Goal: Task Accomplishment & Management: Manage account settings

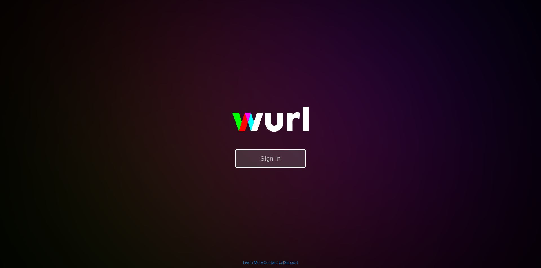
click at [278, 157] on button "Sign In" at bounding box center [270, 159] width 70 height 18
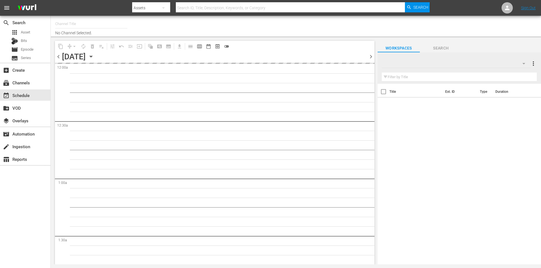
type input "Robot Wars by Mech+ (1413)"
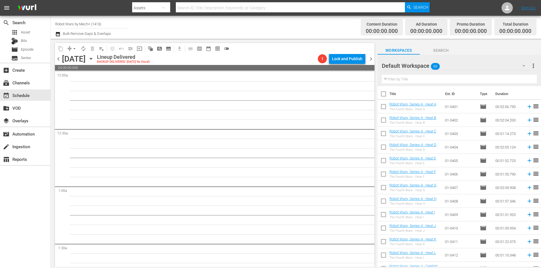
click at [94, 60] on icon "button" at bounding box center [91, 59] width 6 height 6
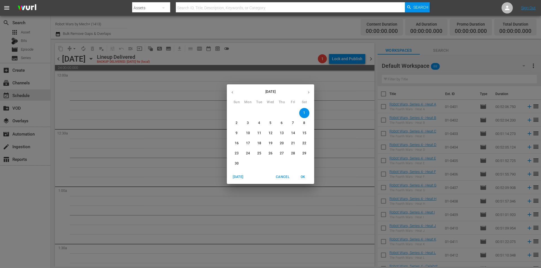
click at [242, 178] on span "[DATE]" at bounding box center [238, 177] width 14 height 6
drag, startPoint x: 302, startPoint y: 178, endPoint x: 352, endPoint y: 122, distance: 75.4
click at [302, 178] on span "OK" at bounding box center [303, 177] width 14 height 6
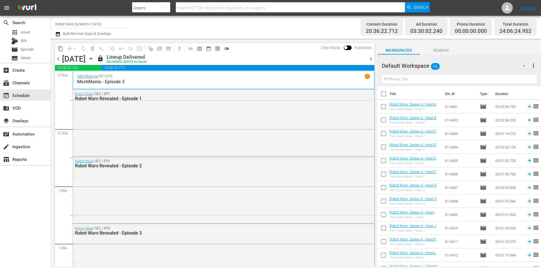
click at [370, 59] on span "chevron_right" at bounding box center [370, 58] width 7 height 7
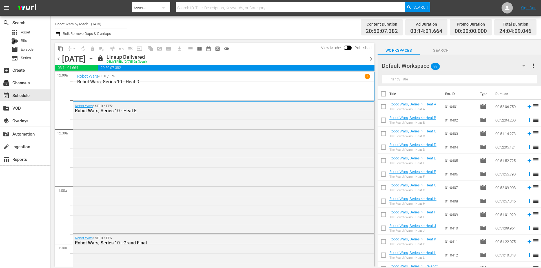
click at [370, 59] on span "chevron_right" at bounding box center [370, 58] width 7 height 7
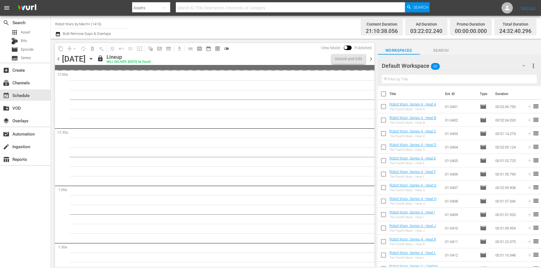
click at [370, 59] on span "chevron_right" at bounding box center [370, 58] width 7 height 7
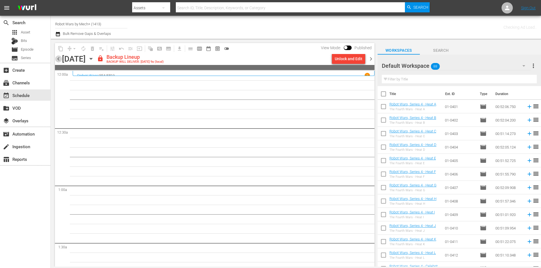
click at [57, 59] on span "chevron_left" at bounding box center [58, 58] width 7 height 7
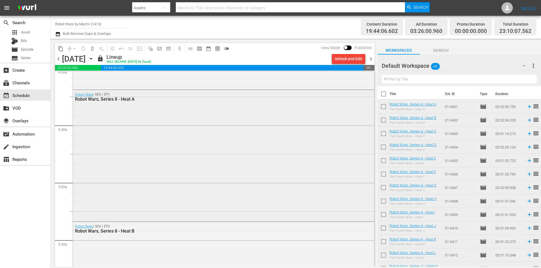
scroll to position [451, 0]
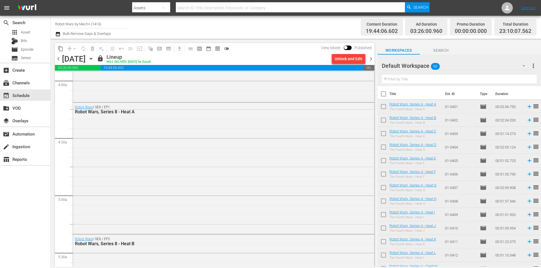
click at [372, 60] on span "chevron_right" at bounding box center [370, 58] width 7 height 7
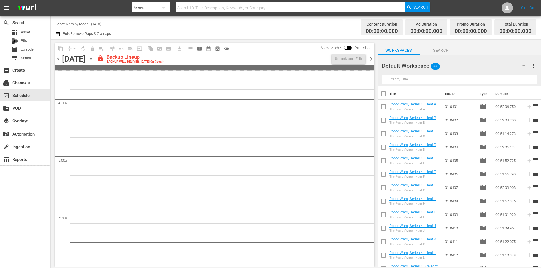
scroll to position [479, 0]
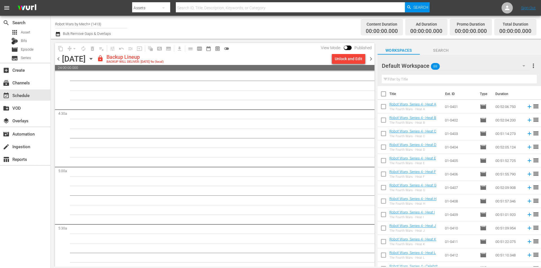
click at [351, 57] on div "Unlock and Edit" at bounding box center [349, 59] width 28 height 10
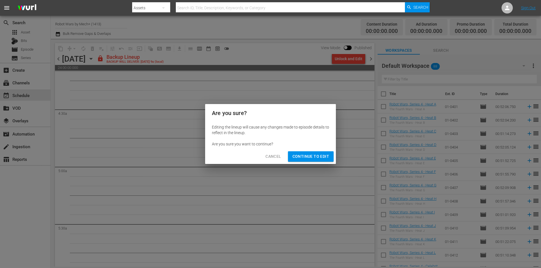
click at [318, 156] on span "Continue to Edit" at bounding box center [310, 156] width 37 height 7
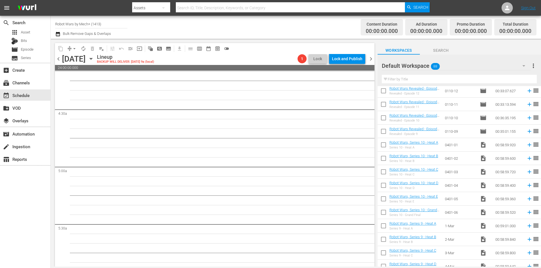
scroll to position [994, 0]
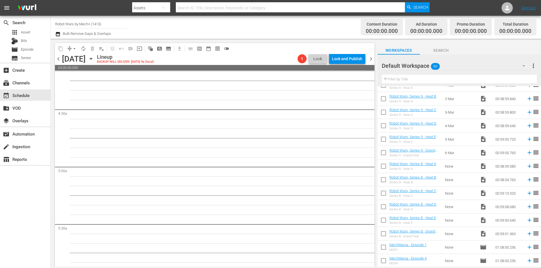
click at [385, 170] on input "checkbox" at bounding box center [383, 168] width 12 height 12
checkbox input "true"
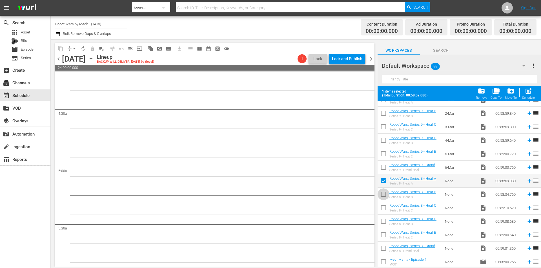
click at [383, 196] on input "checkbox" at bounding box center [383, 196] width 12 height 12
checkbox input "true"
click at [383, 211] on input "checkbox" at bounding box center [383, 209] width 12 height 12
checkbox input "true"
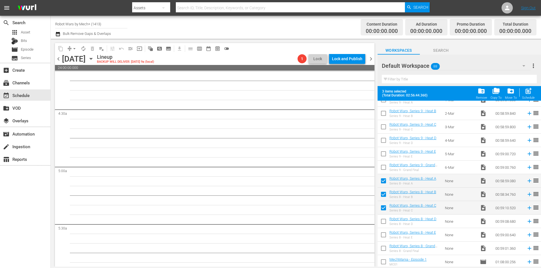
click at [385, 229] on td at bounding box center [383, 235] width 12 height 14
click at [383, 224] on input "checkbox" at bounding box center [383, 223] width 12 height 12
checkbox input "true"
click at [387, 239] on input "checkbox" at bounding box center [383, 236] width 12 height 12
checkbox input "true"
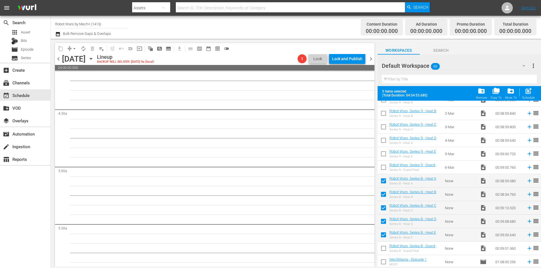
click at [384, 252] on input "checkbox" at bounding box center [383, 250] width 12 height 12
checkbox input "true"
click at [525, 96] on div "post_add Schedule" at bounding box center [528, 93] width 13 height 12
checkbox input "false"
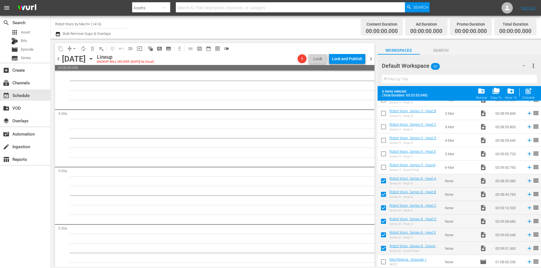
checkbox input "false"
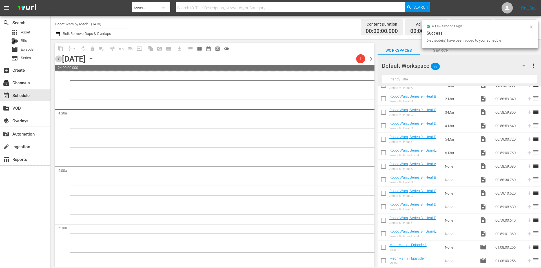
click at [58, 59] on span "chevron_left" at bounding box center [58, 58] width 7 height 7
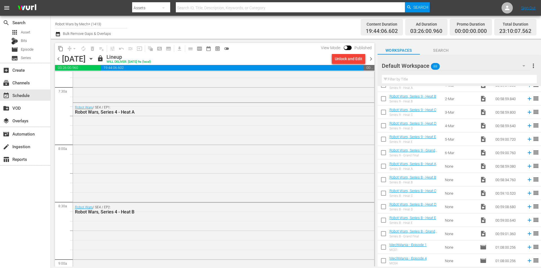
scroll to position [845, 0]
click at [369, 58] on span "chevron_right" at bounding box center [370, 58] width 7 height 7
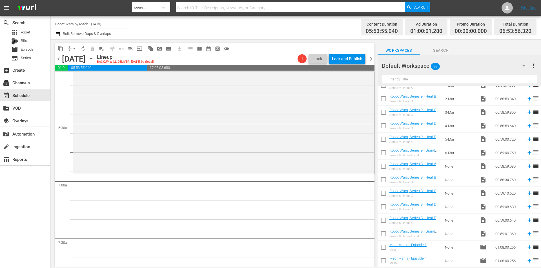
scroll to position [685, 0]
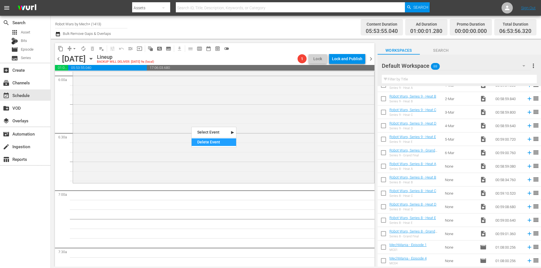
click at [213, 144] on div "Delete Event" at bounding box center [213, 143] width 44 height 8
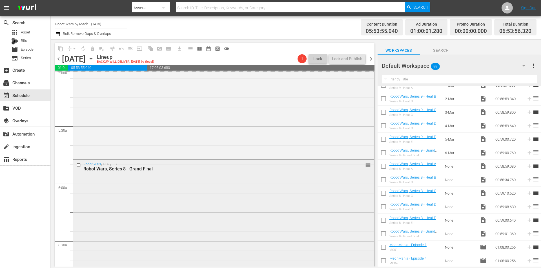
scroll to position [573, 0]
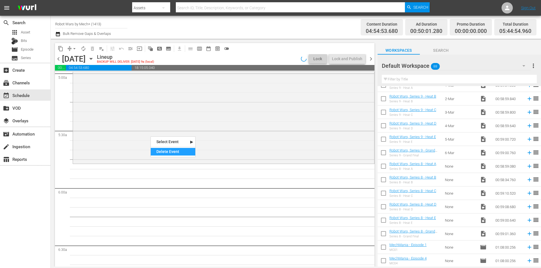
click at [164, 148] on div "Delete Event" at bounding box center [173, 152] width 44 height 8
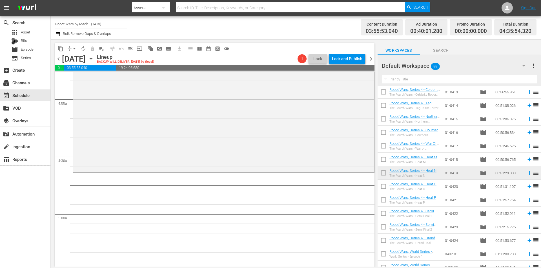
scroll to position [0, 0]
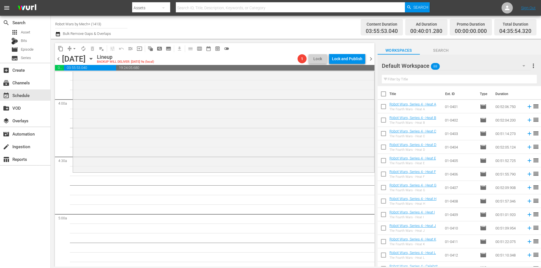
click at [385, 110] on input "checkbox" at bounding box center [383, 108] width 12 height 12
checkbox input "true"
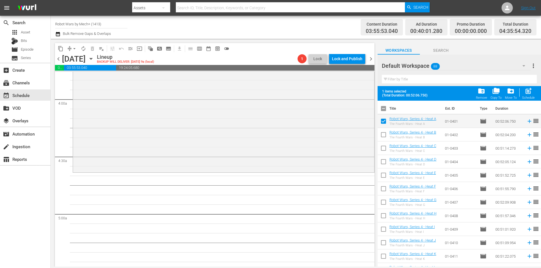
click at [381, 134] on input "checkbox" at bounding box center [383, 136] width 12 height 12
checkbox input "true"
click at [383, 146] on input "checkbox" at bounding box center [383, 150] width 12 height 12
checkbox input "true"
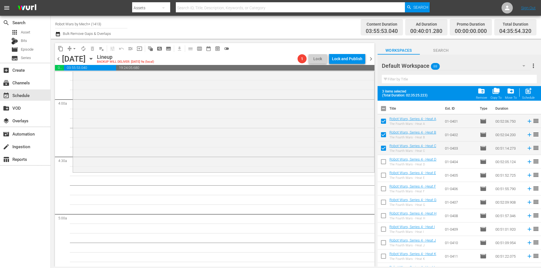
click at [385, 160] on input "checkbox" at bounding box center [383, 163] width 12 height 12
checkbox input "true"
click at [384, 171] on input "checkbox" at bounding box center [383, 177] width 12 height 12
checkbox input "true"
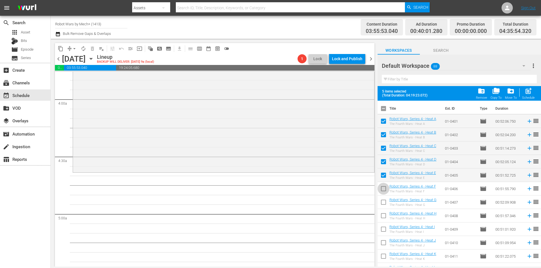
click at [383, 188] on input "checkbox" at bounding box center [383, 190] width 12 height 12
checkbox input "true"
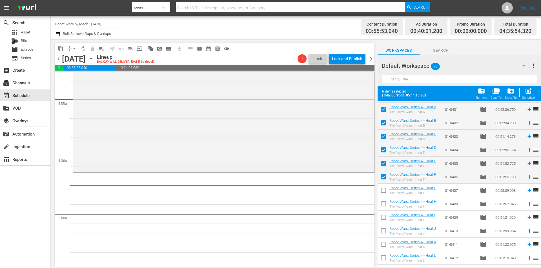
scroll to position [56, 0]
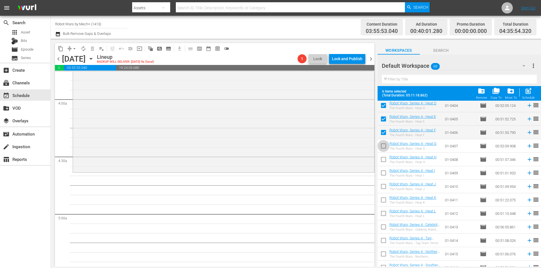
click at [383, 147] on input "checkbox" at bounding box center [383, 147] width 12 height 12
checkbox input "true"
click at [383, 162] on input "checkbox" at bounding box center [383, 161] width 12 height 12
checkbox input "true"
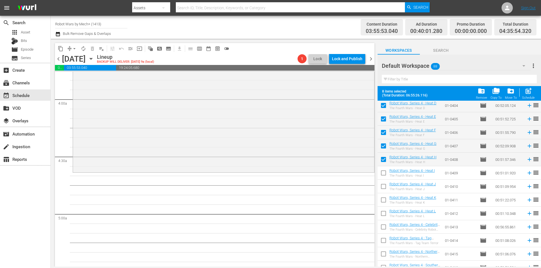
click at [383, 174] on input "checkbox" at bounding box center [383, 174] width 12 height 12
checkbox input "true"
click at [386, 187] on input "checkbox" at bounding box center [383, 188] width 12 height 12
checkbox input "true"
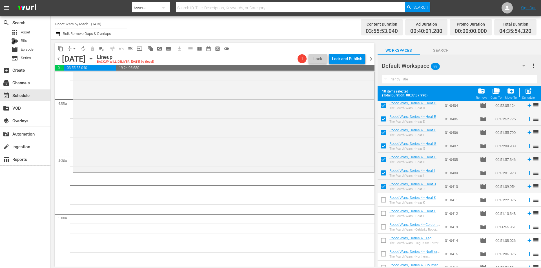
click at [386, 201] on input "checkbox" at bounding box center [383, 201] width 12 height 12
checkbox input "true"
click at [384, 214] on input "checkbox" at bounding box center [383, 215] width 12 height 12
checkbox input "true"
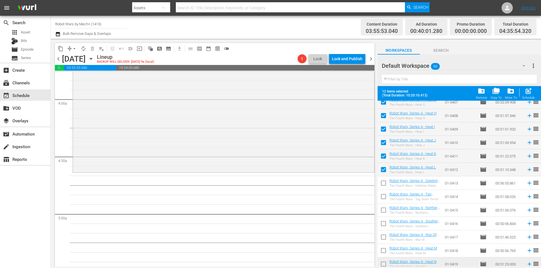
scroll to position [141, 0]
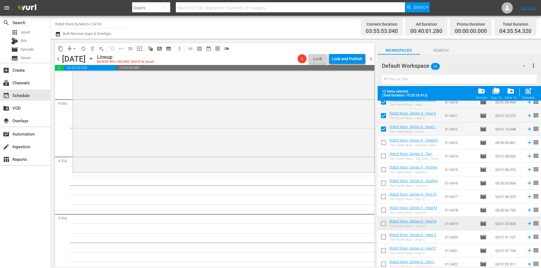
click at [381, 143] on input "checkbox" at bounding box center [383, 144] width 12 height 12
checkbox input "true"
click at [380, 155] on input "checkbox" at bounding box center [383, 157] width 12 height 12
checkbox input "true"
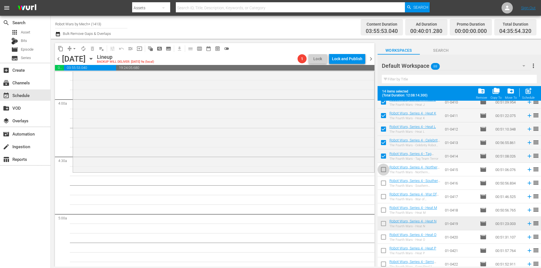
click at [385, 170] on input "checkbox" at bounding box center [383, 171] width 12 height 12
checkbox input "true"
click at [383, 182] on input "checkbox" at bounding box center [383, 185] width 12 height 12
checkbox input "true"
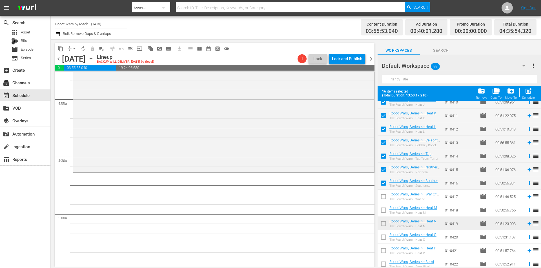
click at [383, 198] on input "checkbox" at bounding box center [383, 198] width 12 height 12
checkbox input "true"
click at [386, 211] on input "checkbox" at bounding box center [383, 212] width 12 height 12
checkbox input "true"
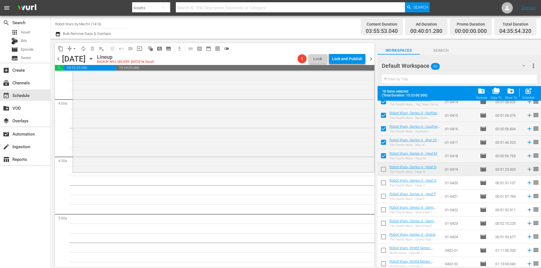
scroll to position [197, 0]
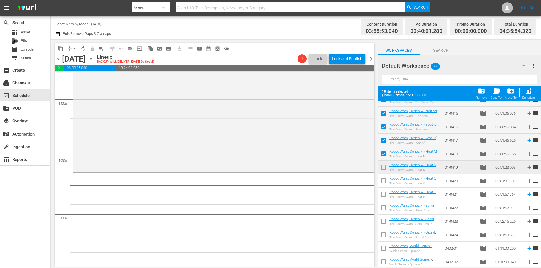
click at [382, 168] on input "checkbox" at bounding box center [383, 169] width 12 height 12
checkbox input "true"
click at [381, 181] on input "checkbox" at bounding box center [383, 182] width 12 height 12
checkbox input "true"
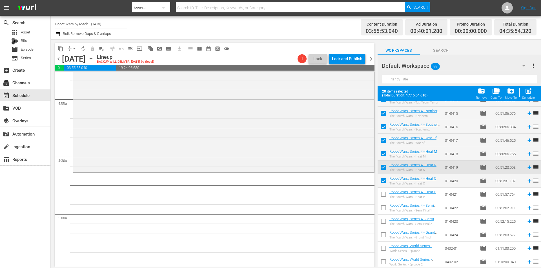
click at [385, 195] on input "checkbox" at bounding box center [383, 196] width 12 height 12
checkbox input "true"
click at [386, 208] on input "checkbox" at bounding box center [383, 209] width 12 height 12
checkbox input "true"
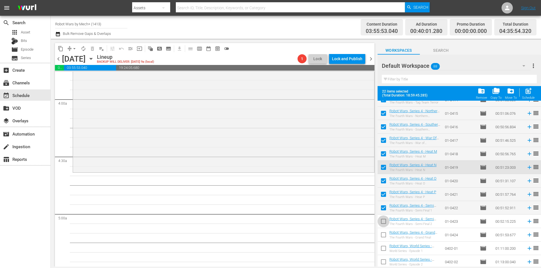
click at [386, 220] on input "checkbox" at bounding box center [383, 223] width 12 height 12
checkbox input "true"
click at [385, 235] on input "checkbox" at bounding box center [383, 236] width 12 height 12
checkbox input "true"
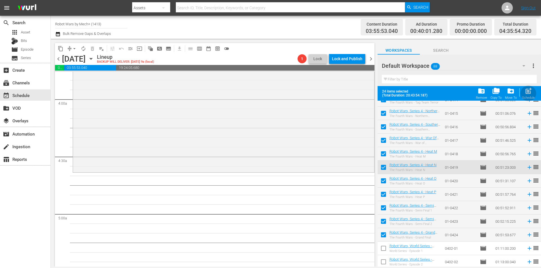
click at [524, 99] on div "Schedule" at bounding box center [528, 98] width 13 height 4
checkbox input "false"
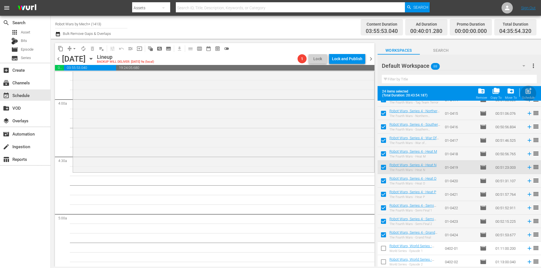
checkbox input "false"
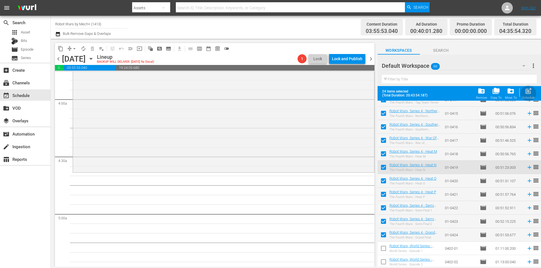
checkbox input "false"
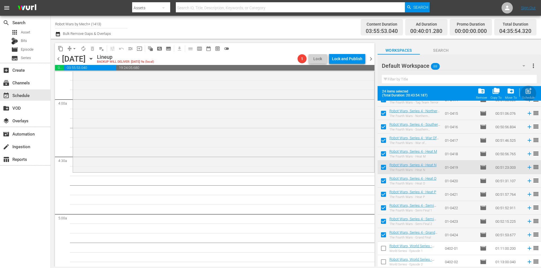
checkbox input "false"
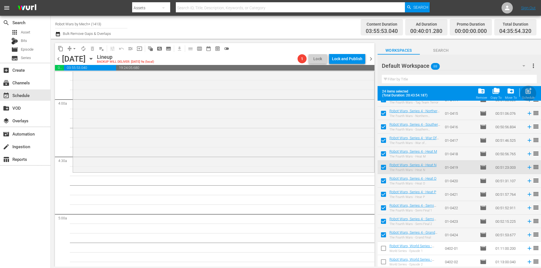
checkbox input "false"
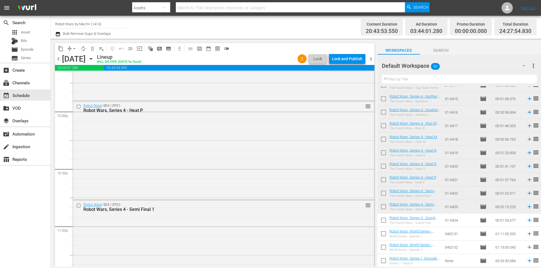
scroll to position [2620, 0]
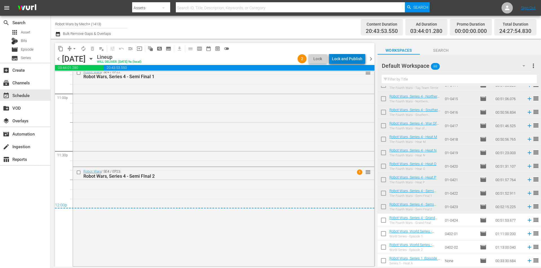
click at [354, 57] on div "Lock and Publish" at bounding box center [347, 59] width 30 height 10
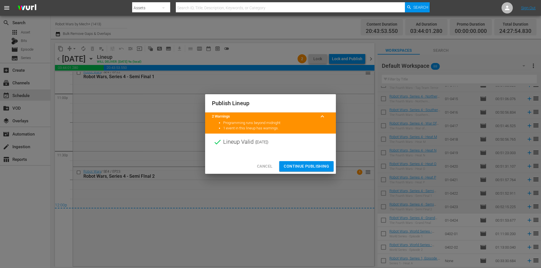
click at [311, 165] on span "Continue Publishing" at bounding box center [306, 166] width 45 height 7
